Goal: Learn about a topic

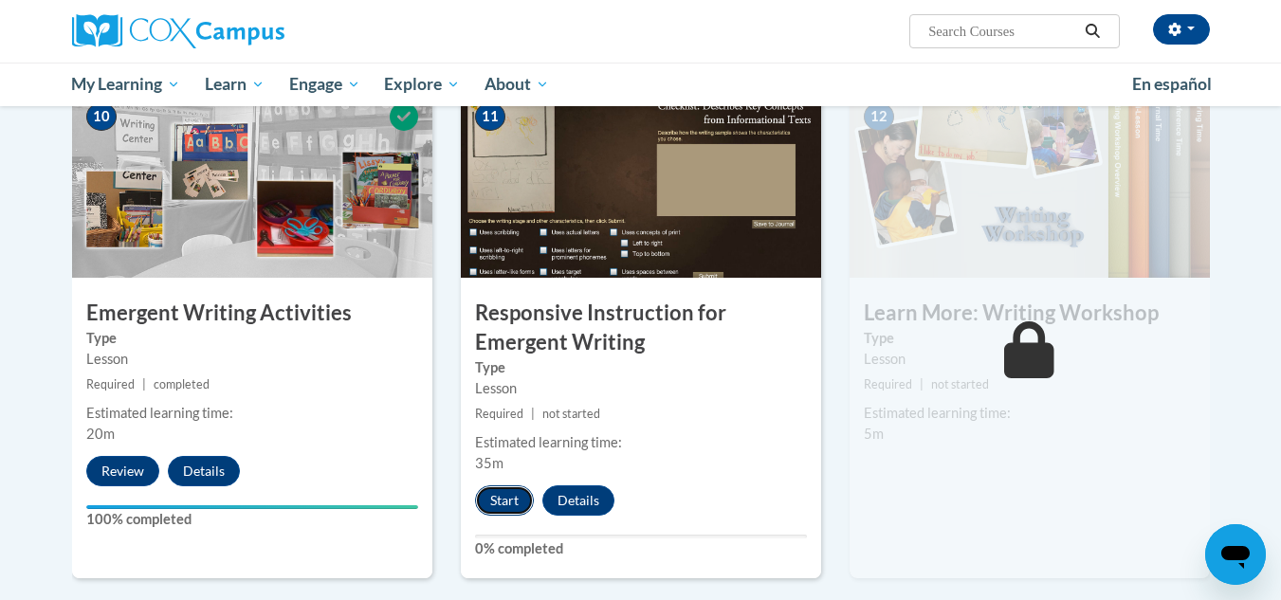
click at [504, 485] on button "Start" at bounding box center [504, 500] width 59 height 30
